Goal: Information Seeking & Learning: Find specific fact

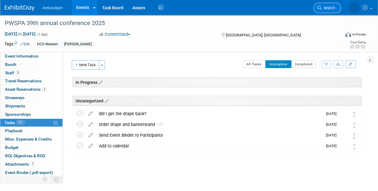
click at [322, 5] on link "Search" at bounding box center [328, 8] width 28 height 10
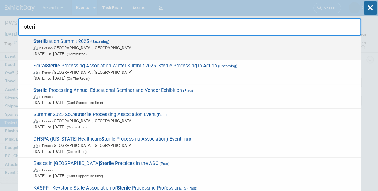
type input "steril"
click at [55, 45] on span "In-Person [GEOGRAPHIC_DATA], [GEOGRAPHIC_DATA]" at bounding box center [195, 48] width 324 height 6
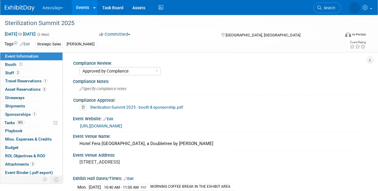
select select "Approved by Compliance"
select select "Strategic Sales"
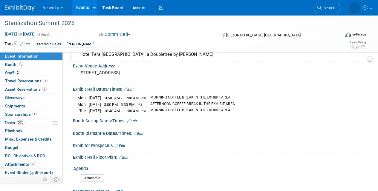
scroll to position [90, 0]
drag, startPoint x: 74, startPoint y: 86, endPoint x: 249, endPoint y: 110, distance: 177.4
click at [249, 110] on div "Exhibit Hall Dates/Times: Edit Mon. Oct 20, 2025 10:40 AM - 11:00 AM PST MORNIN…" at bounding box center [218, 101] width 296 height 32
copy div "Exhibit Hall Dates/Times: Edit"
